Goal: Book appointment/travel/reservation

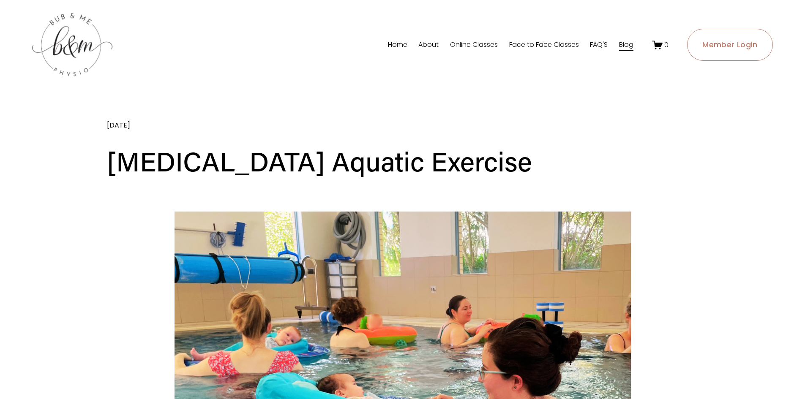
click at [533, 45] on link "Face to Face Classes" at bounding box center [544, 45] width 70 height 14
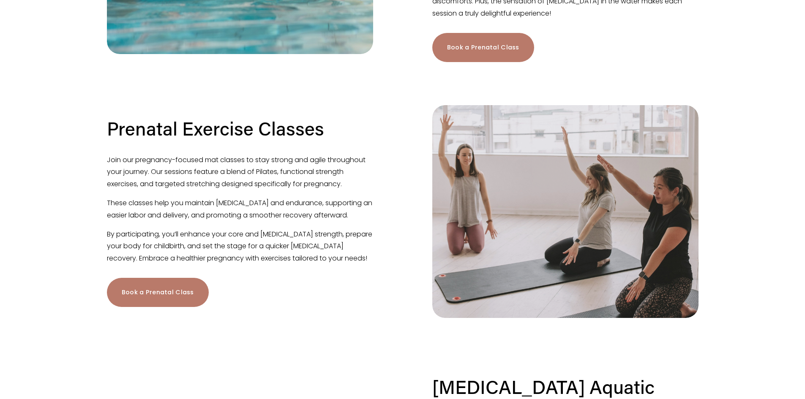
scroll to position [296, 0]
